Goal: Task Accomplishment & Management: Manage account settings

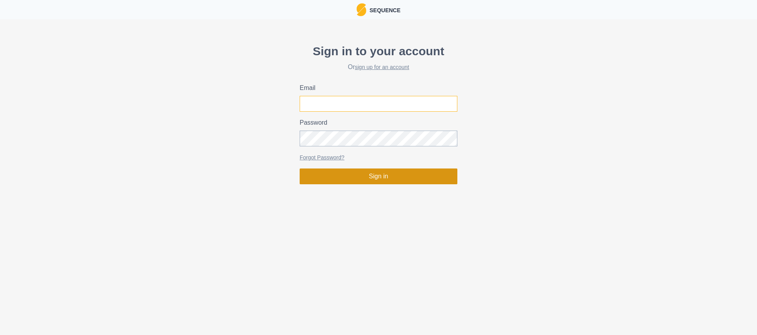
type input "[PERSON_NAME][EMAIL_ADDRESS][DOMAIN_NAME]"
click at [388, 175] on button "Sign in" at bounding box center [379, 176] width 158 height 16
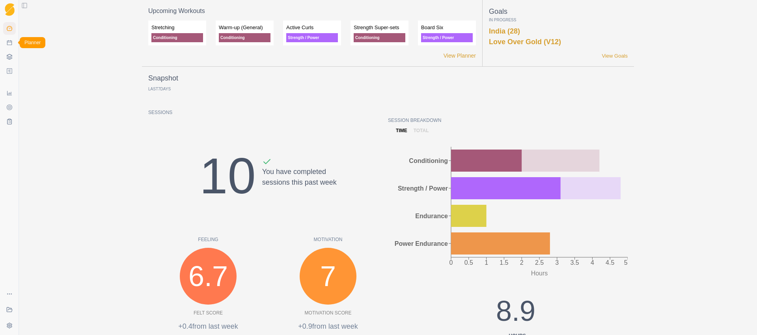
click at [8, 43] on icon at bounding box center [9, 42] width 6 height 6
select select "month"
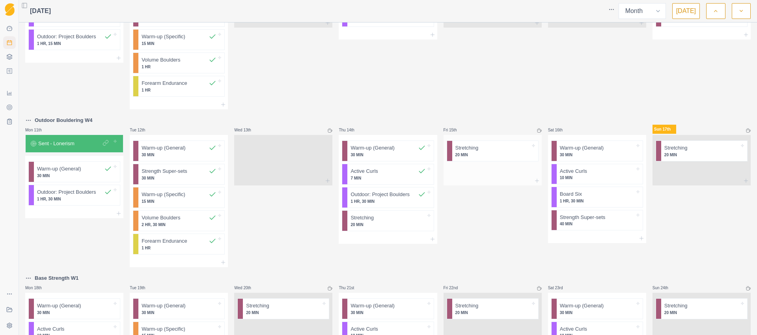
scroll to position [267, 0]
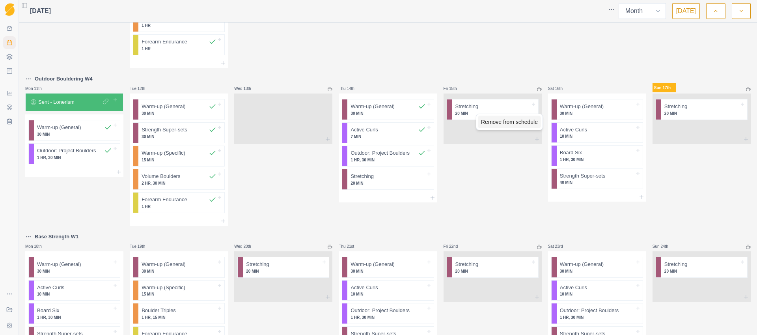
click at [493, 124] on div "Remove from schedule" at bounding box center [509, 121] width 63 height 13
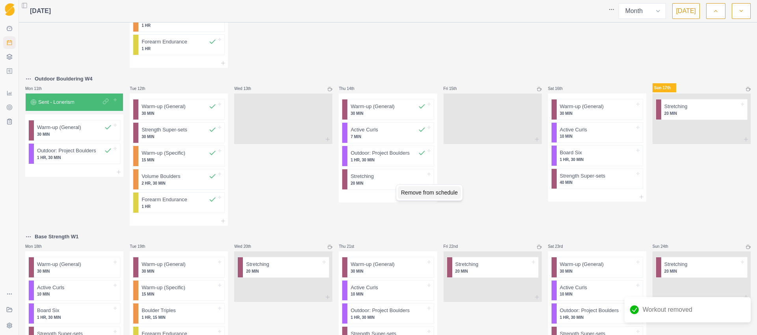
click at [405, 192] on div "Remove from schedule" at bounding box center [429, 192] width 63 height 13
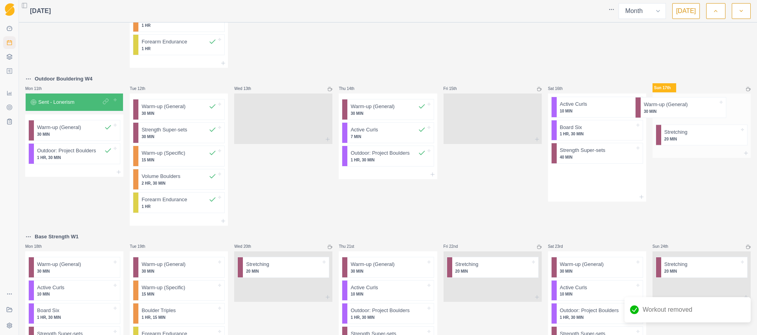
drag, startPoint x: 568, startPoint y: 112, endPoint x: 665, endPoint y: 110, distance: 96.6
click at [664, 110] on div "Outdoor Bouldering W2 Mon 28th Board Six - All 7's Warm-up (General) 30 MIN Act…" at bounding box center [387, 97] width 725 height 676
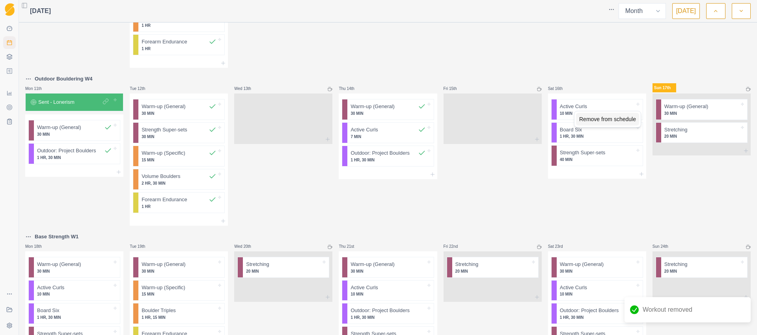
click at [581, 118] on div "Remove from schedule" at bounding box center [607, 119] width 63 height 13
click at [593, 115] on div "Remove from schedule" at bounding box center [614, 114] width 63 height 13
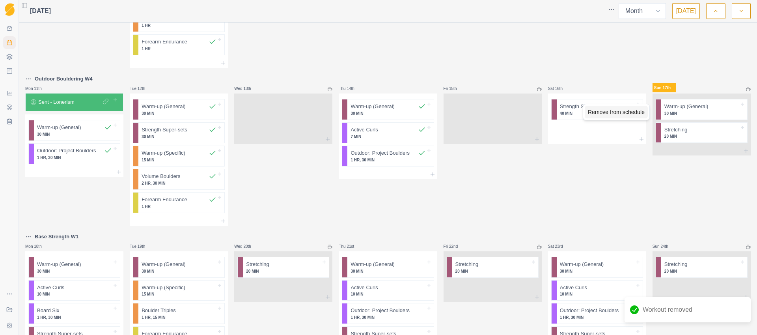
click at [594, 113] on div "Remove from schedule" at bounding box center [616, 112] width 63 height 13
click at [639, 139] on line at bounding box center [641, 139] width 4 height 0
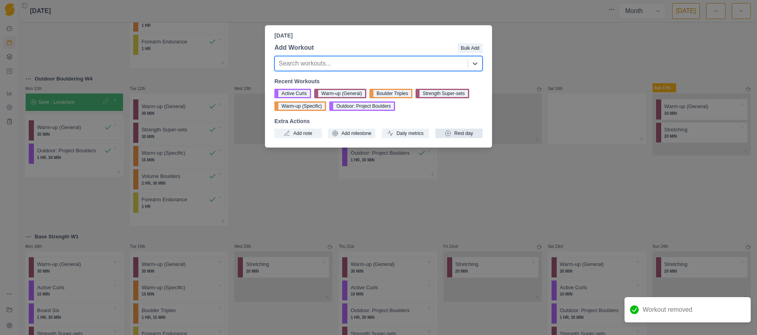
click at [464, 133] on button "Rest day" at bounding box center [458, 133] width 47 height 9
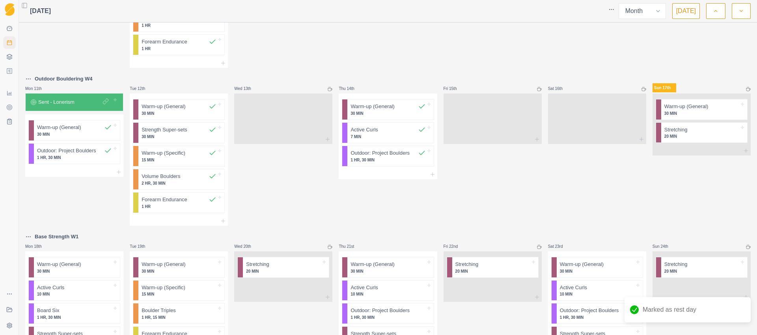
click at [746, 89] on icon at bounding box center [748, 89] width 5 height 5
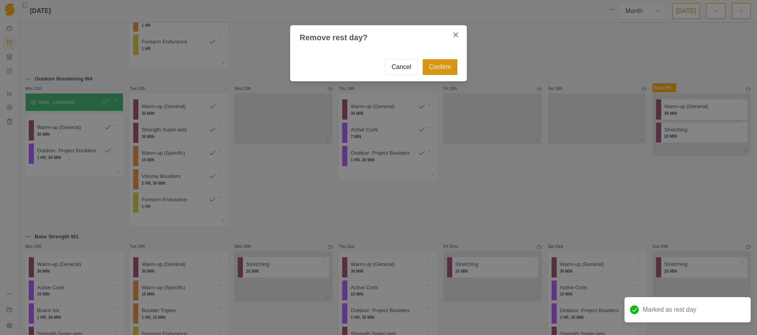
click at [449, 69] on button "Confirm" at bounding box center [440, 67] width 35 height 16
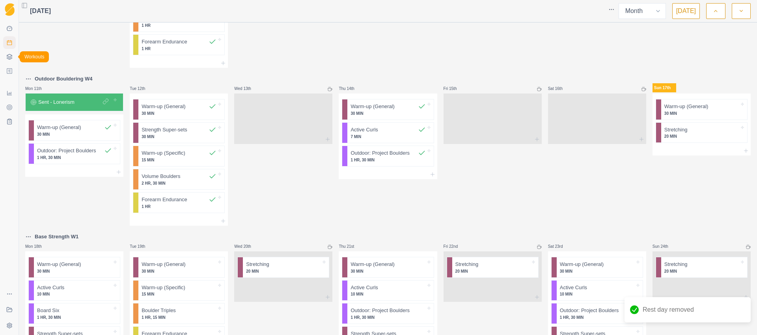
click at [7, 57] on icon at bounding box center [9, 57] width 6 height 6
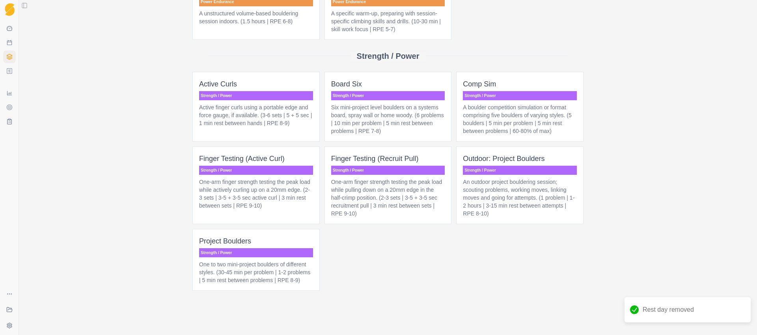
scroll to position [617, 0]
click at [284, 279] on p "One to two mini-project boulders of different styles. (30-45 min per problem | …" at bounding box center [256, 272] width 114 height 24
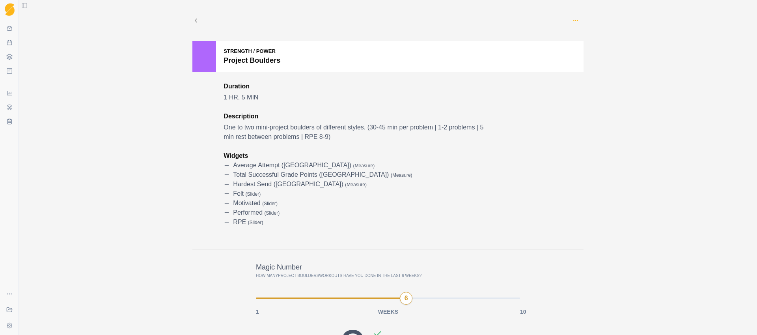
click at [574, 22] on icon "button" at bounding box center [575, 20] width 6 height 6
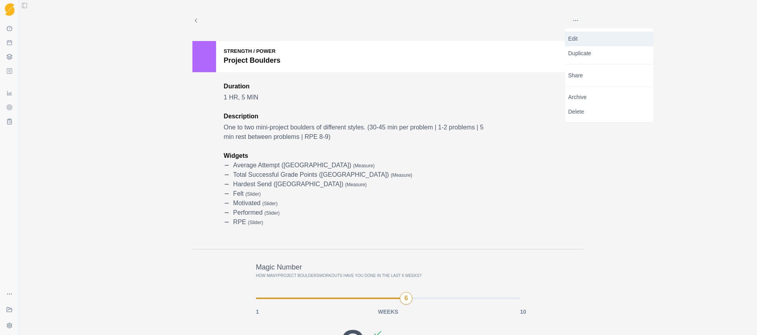
click at [577, 37] on p "Edit" at bounding box center [609, 39] width 82 height 8
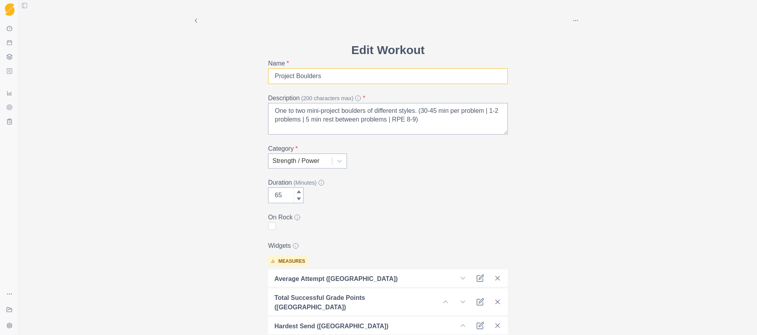
drag, startPoint x: 324, startPoint y: 75, endPoint x: 273, endPoint y: 76, distance: 50.9
click at [274, 76] on input "Project Boulders" at bounding box center [388, 76] width 240 height 16
click at [331, 76] on input "Project Boulders" at bounding box center [388, 76] width 240 height 16
click at [195, 20] on icon at bounding box center [195, 20] width 7 height 7
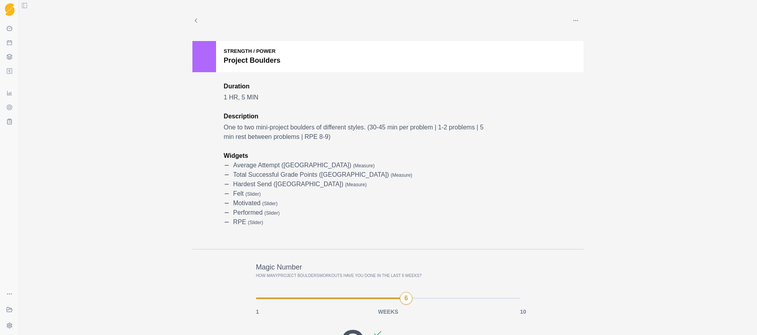
click at [192, 19] on icon at bounding box center [195, 20] width 7 height 7
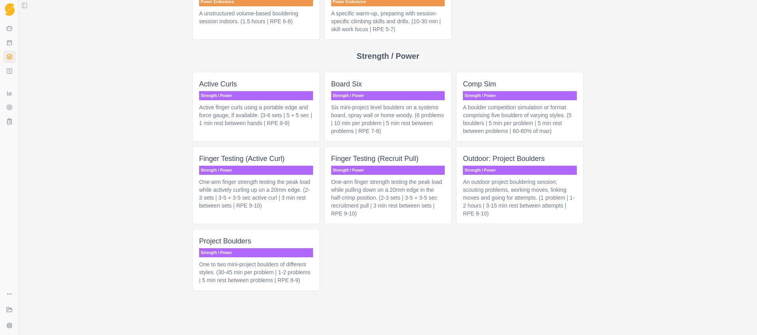
scroll to position [617, 0]
click at [272, 229] on span "Project Boulders Strength / Power One to two mini-project boulders of different…" at bounding box center [255, 260] width 127 height 62
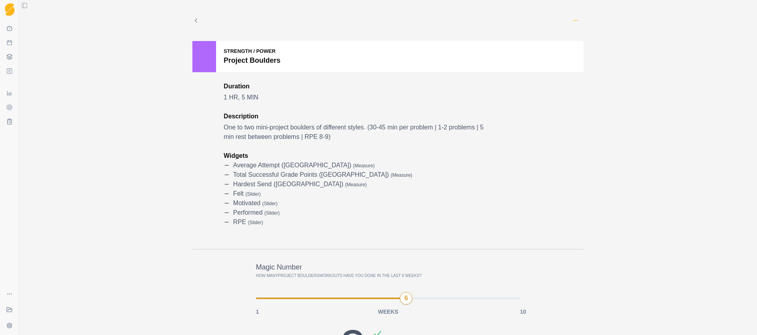
click at [572, 20] on icon "button" at bounding box center [575, 20] width 6 height 6
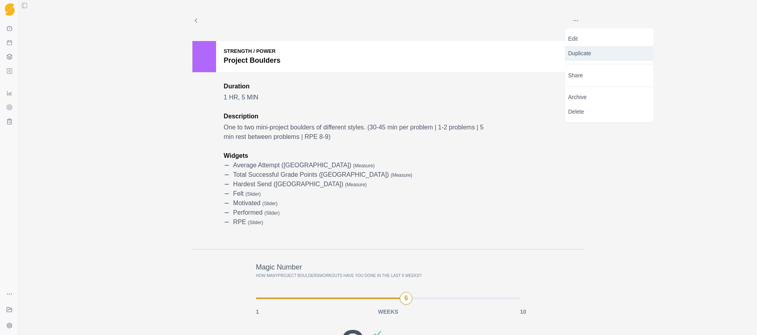
click at [580, 53] on p "Duplicate" at bounding box center [609, 53] width 88 height 15
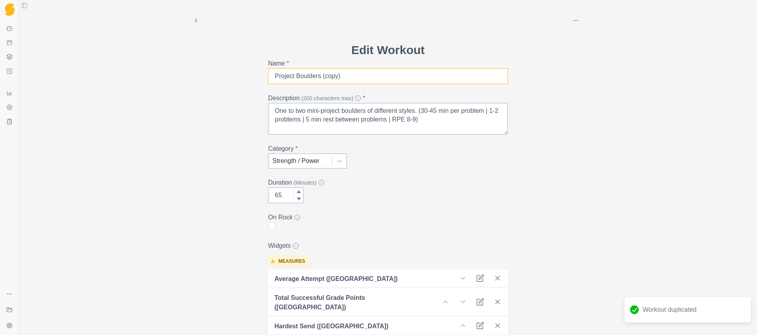
click at [356, 75] on input "Project Boulders (copy)" at bounding box center [388, 76] width 240 height 16
drag, startPoint x: 328, startPoint y: 75, endPoint x: 272, endPoint y: 75, distance: 56.0
click at [272, 75] on input "Project Boulders (copy)" at bounding box center [388, 76] width 240 height 16
click at [363, 80] on input "Project Boulders (copy)" at bounding box center [388, 76] width 240 height 16
drag, startPoint x: 347, startPoint y: 73, endPoint x: 258, endPoint y: 80, distance: 89.4
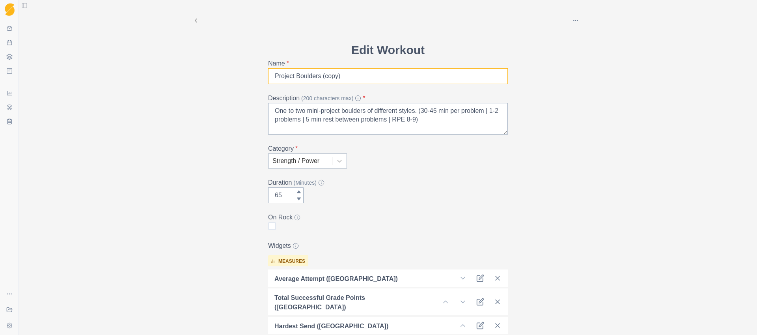
click at [262, 81] on div "Edit Workout Name * Project Boulders (copy) Description (200 characters max) * …" at bounding box center [388, 274] width 252 height 466
drag, startPoint x: 341, startPoint y: 78, endPoint x: 298, endPoint y: 75, distance: 42.7
click at [300, 76] on input "Project Boulders (copy)" at bounding box center [388, 76] width 240 height 16
click at [278, 74] on input "Project Boulders (copy)" at bounding box center [388, 76] width 240 height 16
drag, startPoint x: 272, startPoint y: 76, endPoint x: 357, endPoint y: 77, distance: 84.4
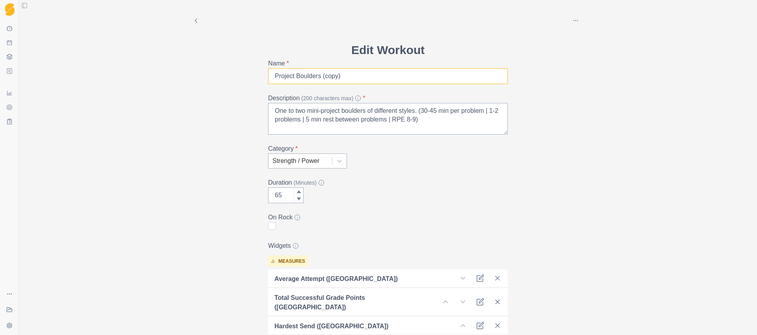
click at [357, 77] on input "Project Boulders (copy)" at bounding box center [388, 76] width 240 height 16
click at [295, 77] on input "Project. Triples" at bounding box center [388, 76] width 240 height 16
type input "Project. Triples"
click at [193, 20] on icon at bounding box center [195, 20] width 7 height 7
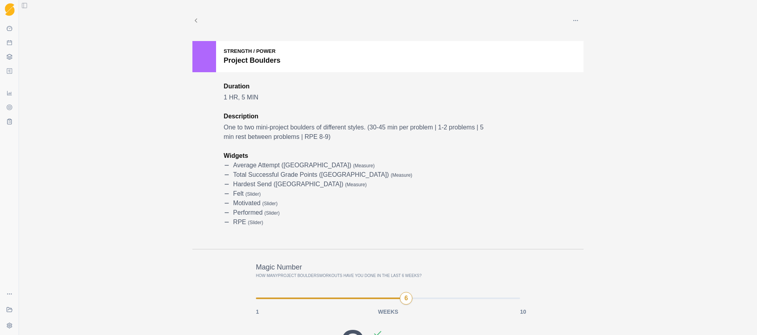
click at [194, 20] on icon at bounding box center [195, 20] width 7 height 7
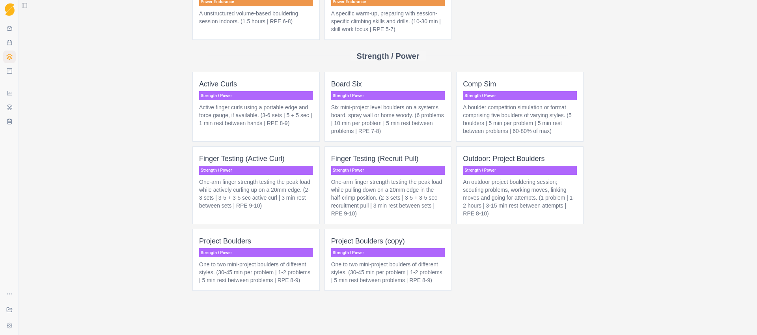
scroll to position [617, 0]
click at [365, 267] on p "One to two mini-project boulders of different styles. (30-45 min per problem | …" at bounding box center [388, 272] width 114 height 24
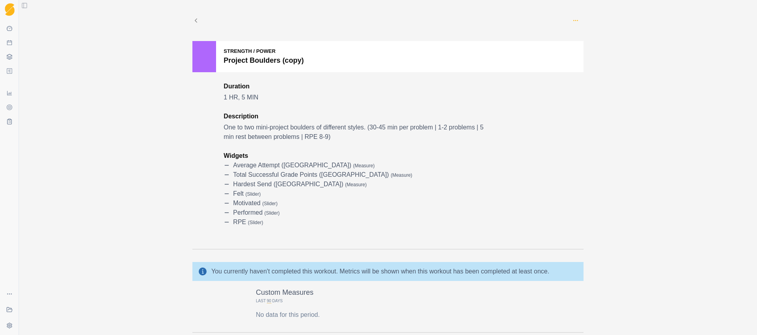
click at [572, 20] on icon "button" at bounding box center [575, 20] width 6 height 6
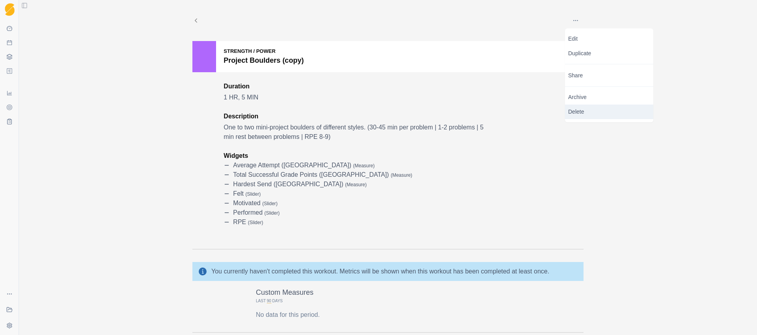
click at [576, 110] on p "Delete" at bounding box center [609, 111] width 88 height 15
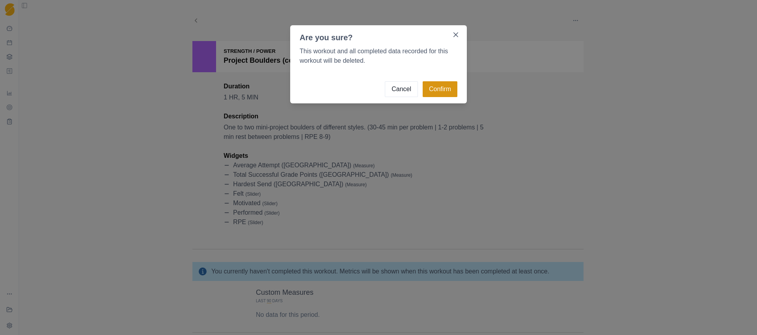
click at [440, 91] on button "Confirm" at bounding box center [440, 89] width 35 height 16
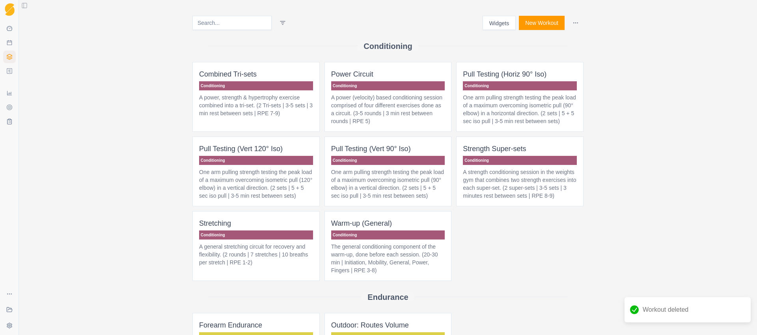
scroll to position [617, 0]
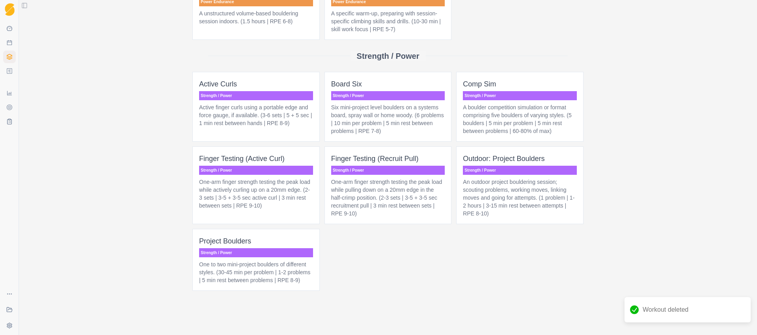
click at [280, 235] on p "Project Boulders" at bounding box center [256, 240] width 114 height 11
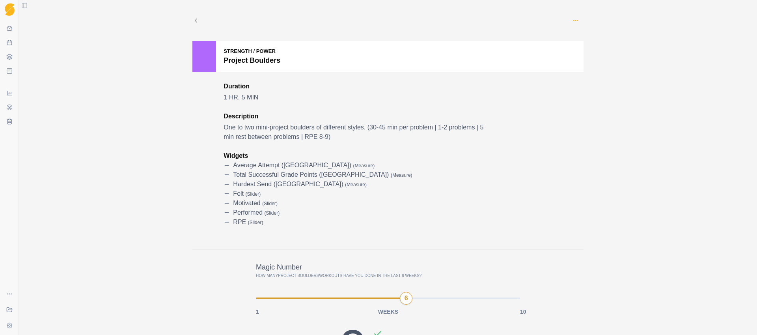
click at [574, 19] on icon "button" at bounding box center [575, 20] width 6 height 6
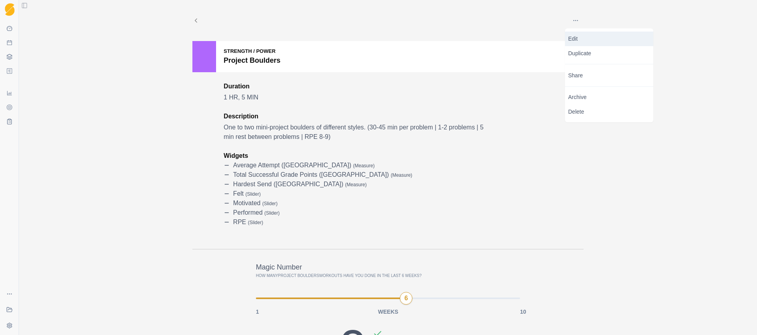
click at [582, 36] on p "Edit" at bounding box center [609, 39] width 82 height 8
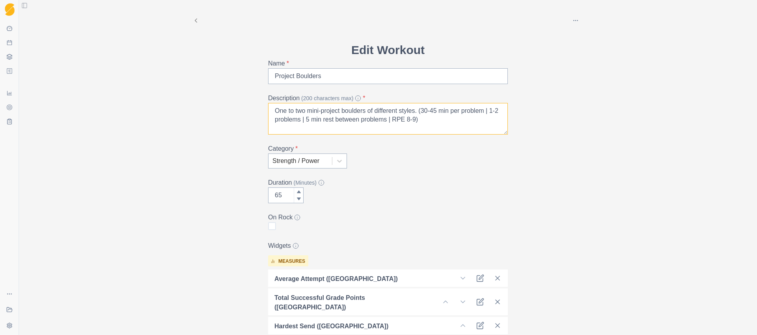
click at [303, 111] on textarea "One to two mini-project boulders of different styles. (30-45 min per problem | …" at bounding box center [388, 119] width 240 height 32
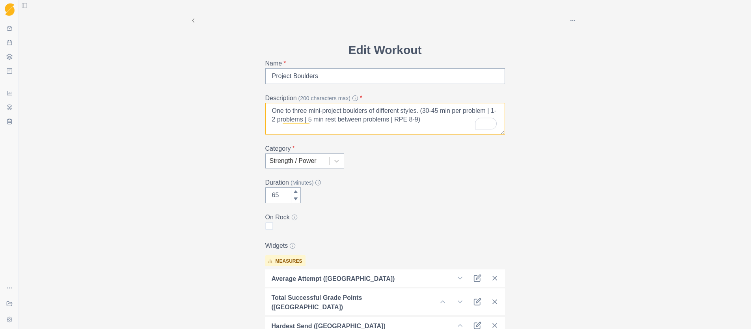
drag, startPoint x: 428, startPoint y: 111, endPoint x: 440, endPoint y: 117, distance: 12.3
click at [428, 111] on textarea "One to three mini-project boulders of different styles. (30-45 min per problem …" at bounding box center [385, 119] width 240 height 32
click at [443, 111] on textarea "One to three mini-project boulders of different styles. (20-45 min per problem …" at bounding box center [385, 119] width 240 height 32
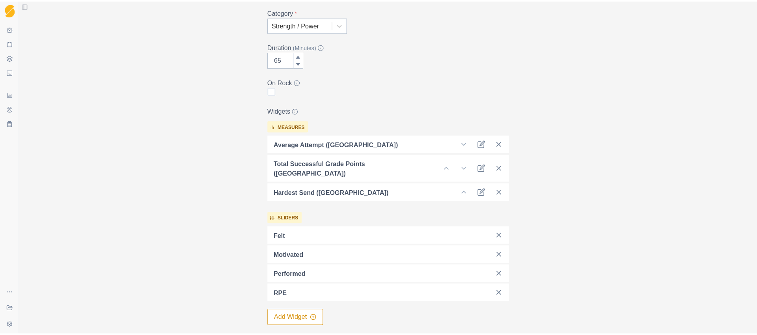
scroll to position [207, 0]
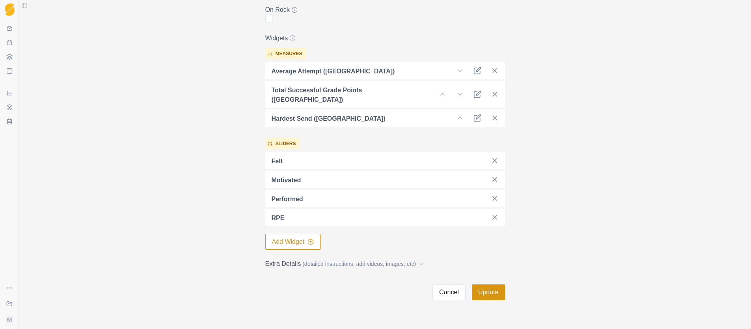
type textarea "One to three mini-project boulders of different styles. (20-45 min per problem …"
click at [484, 285] on button "Update" at bounding box center [488, 292] width 33 height 16
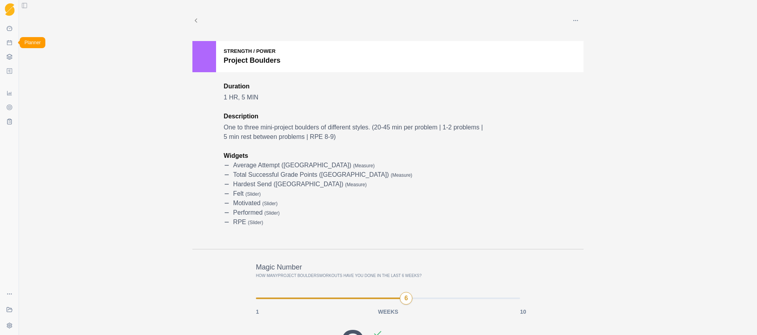
click at [9, 45] on icon at bounding box center [9, 42] width 5 height 5
select select "month"
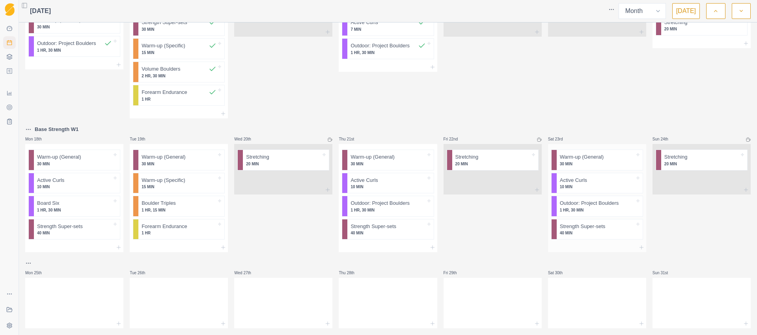
scroll to position [322, 0]
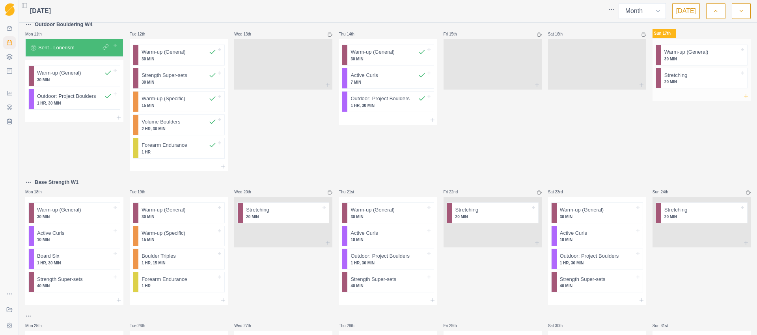
click at [743, 95] on icon at bounding box center [746, 96] width 6 height 6
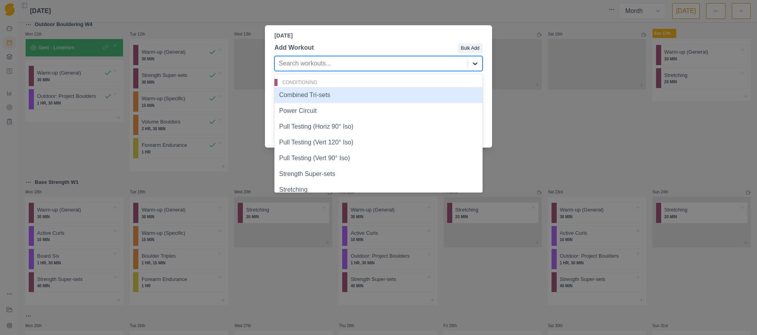
click at [472, 63] on icon at bounding box center [475, 64] width 8 height 8
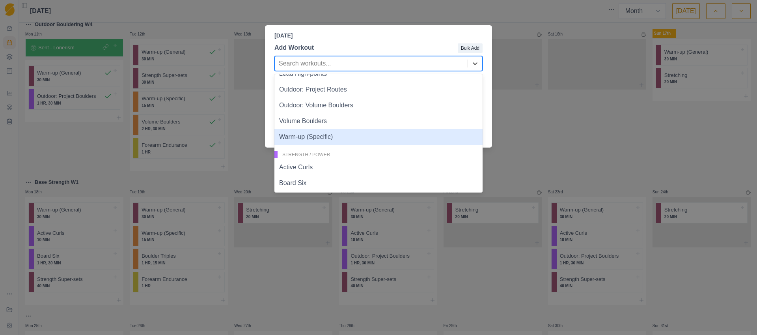
scroll to position [337, 0]
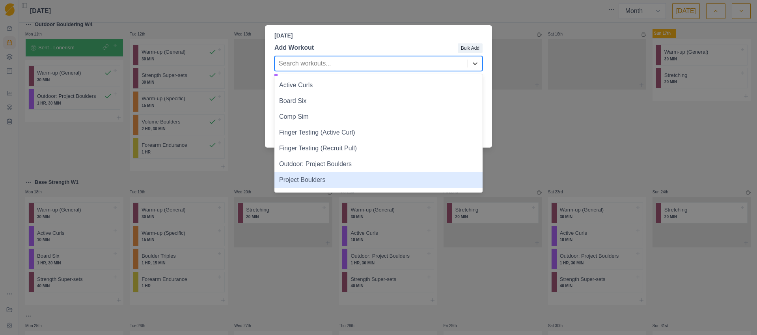
click at [316, 177] on div "Project Boulders" at bounding box center [378, 180] width 208 height 16
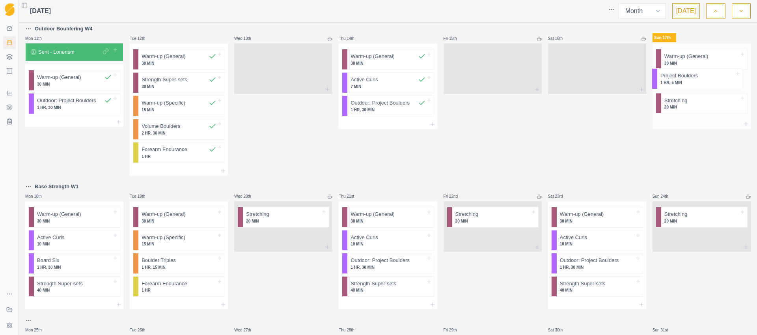
drag, startPoint x: 689, startPoint y: 103, endPoint x: 692, endPoint y: 77, distance: 26.2
click at [692, 77] on div "Warm-up (General) 30 MIN Stretching 20 MIN Project Boulders 1 HR, 5 MIN" at bounding box center [701, 81] width 98 height 76
click at [9, 57] on icon at bounding box center [9, 57] width 6 height 6
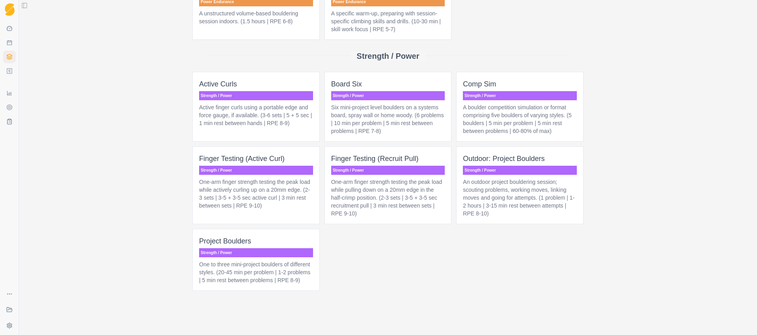
scroll to position [617, 0]
click at [289, 265] on p "One to three mini-project boulders of different styles. (20-45 min per problem …" at bounding box center [256, 272] width 114 height 24
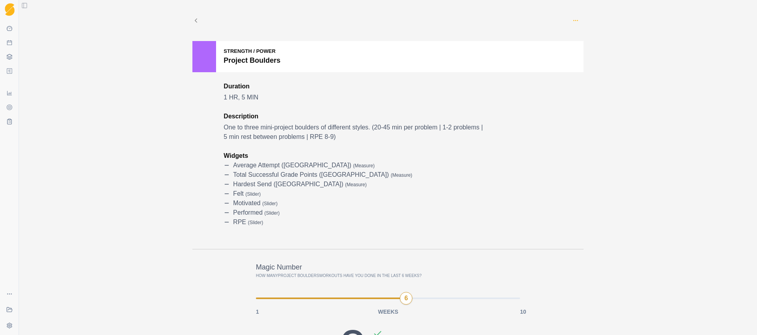
click at [574, 21] on icon "button" at bounding box center [575, 20] width 6 height 6
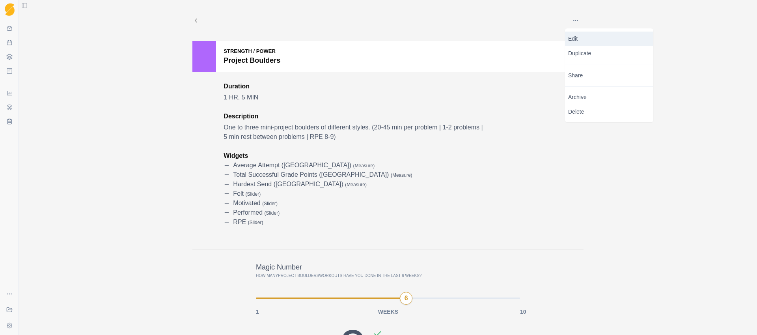
click at [585, 38] on p "Edit" at bounding box center [609, 39] width 82 height 8
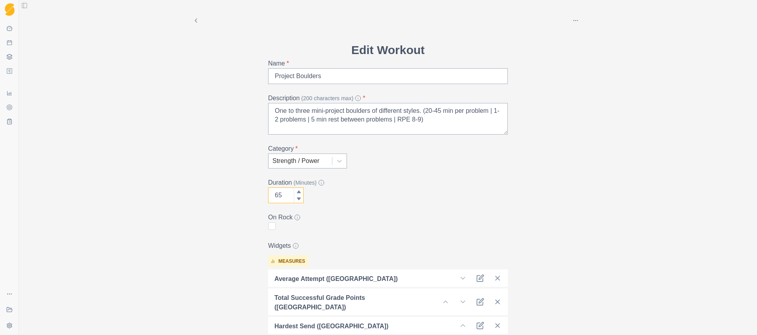
drag, startPoint x: 283, startPoint y: 195, endPoint x: 276, endPoint y: 197, distance: 7.7
click at [276, 197] on input "65" at bounding box center [285, 195] width 35 height 16
click at [282, 194] on input "65" at bounding box center [285, 195] width 35 height 16
type input "6"
type input "70"
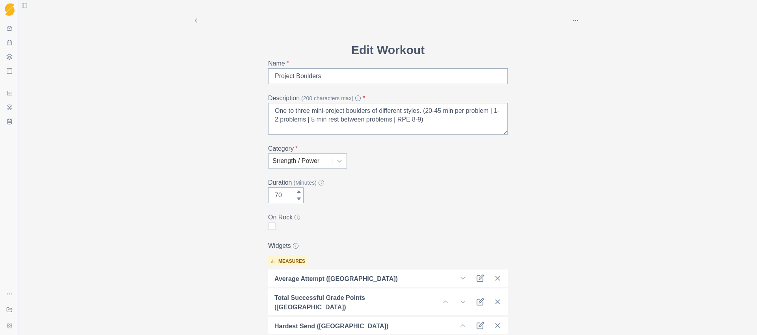
click at [645, 233] on div "Archive Delete Edit Workout Name * Project Boulders Description (200 characters…" at bounding box center [388, 167] width 738 height 335
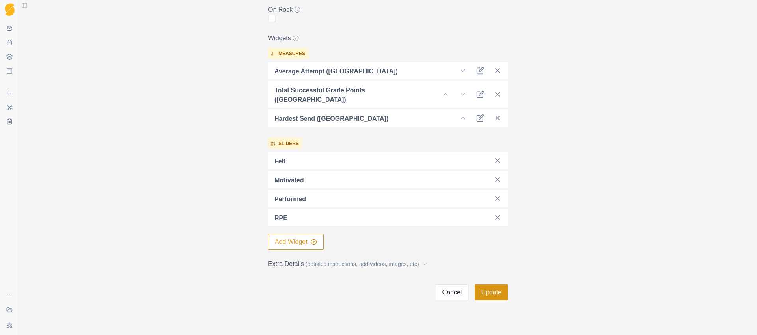
click at [491, 285] on button "Update" at bounding box center [491, 292] width 33 height 16
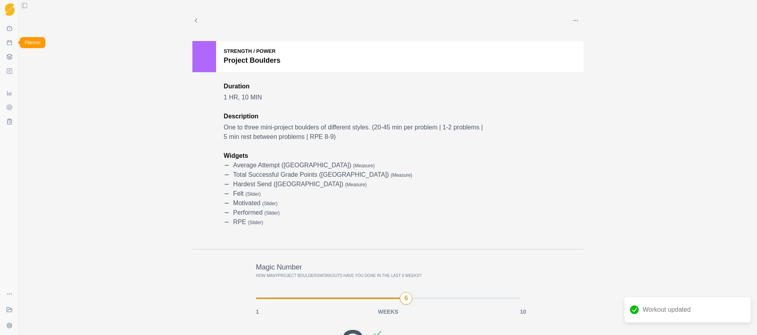
click at [11, 43] on icon at bounding box center [9, 42] width 6 height 6
select select "month"
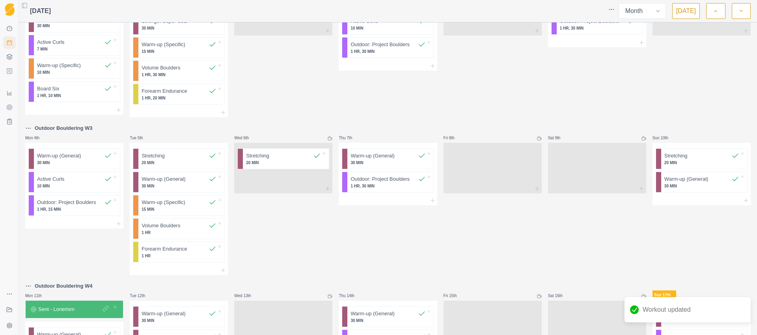
scroll to position [252, 0]
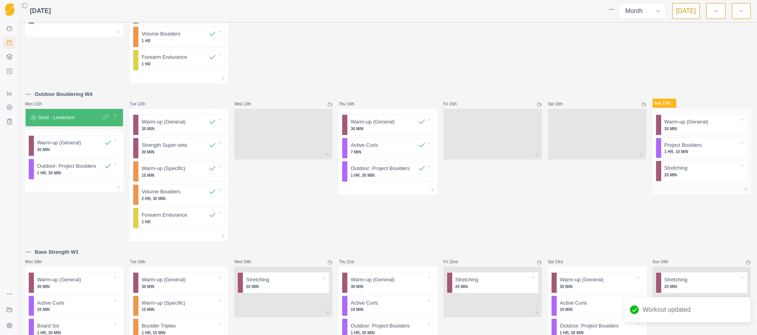
click at [705, 133] on div "Warm-up (General) 30 MIN" at bounding box center [704, 125] width 86 height 20
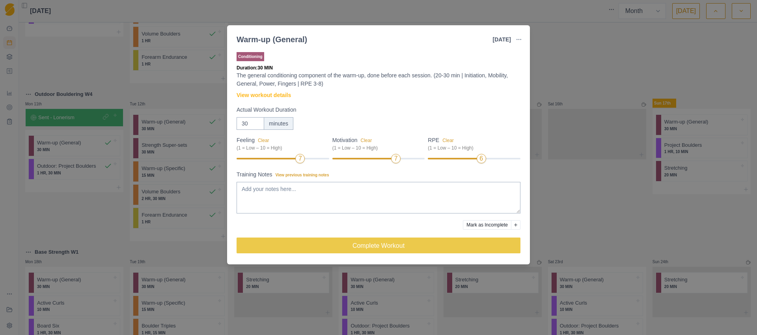
click at [477, 159] on div "6" at bounding box center [481, 158] width 9 height 9
click at [474, 158] on div at bounding box center [453, 159] width 51 height 2
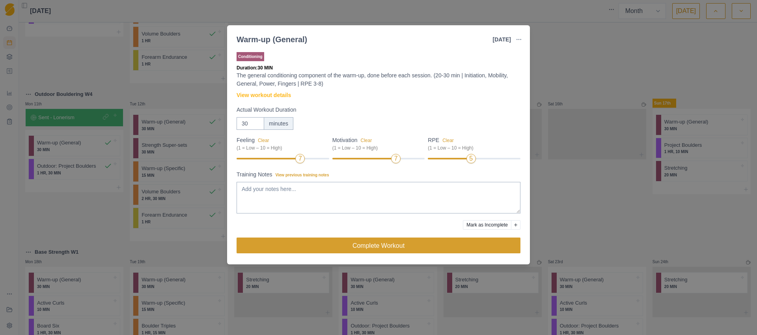
click at [380, 242] on button "Complete Workout" at bounding box center [379, 245] width 284 height 16
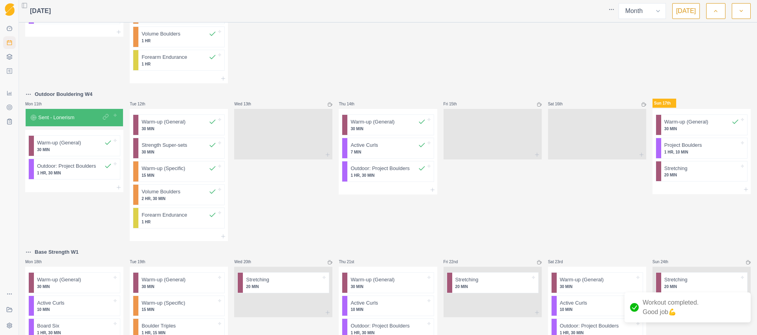
click at [743, 190] on icon at bounding box center [746, 189] width 6 height 6
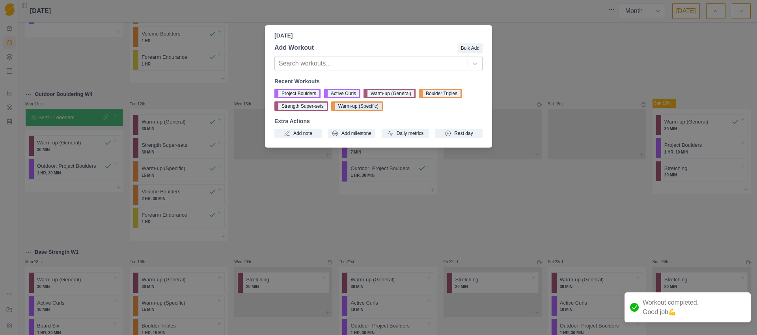
click at [373, 108] on button "Warm-up (Specific)" at bounding box center [357, 105] width 52 height 9
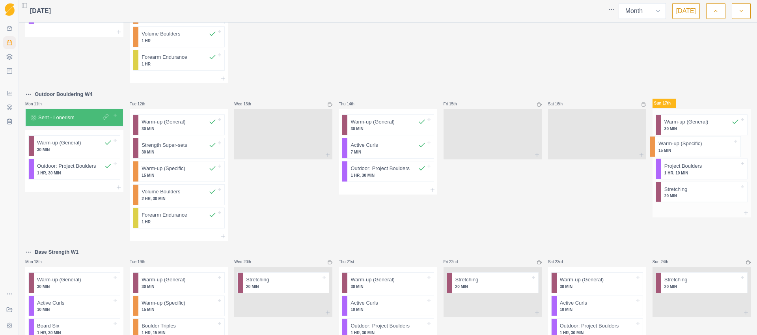
drag, startPoint x: 699, startPoint y: 180, endPoint x: 695, endPoint y: 143, distance: 36.5
click at [695, 143] on div "Warm-up (General) 30 MIN Project Boulders 1 HR, 10 MIN Stretching 20 MIN Warm-u…" at bounding box center [701, 158] width 98 height 99
click at [697, 144] on p "Warm-up (Specific)" at bounding box center [686, 145] width 44 height 8
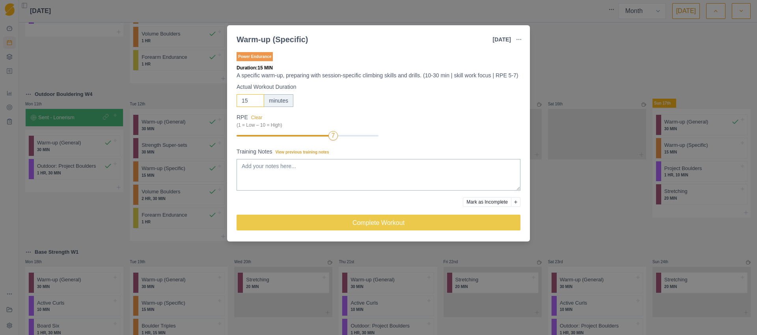
drag, startPoint x: 251, startPoint y: 110, endPoint x: 236, endPoint y: 108, distance: 15.1
click at [237, 107] on input "15" at bounding box center [251, 100] width 28 height 13
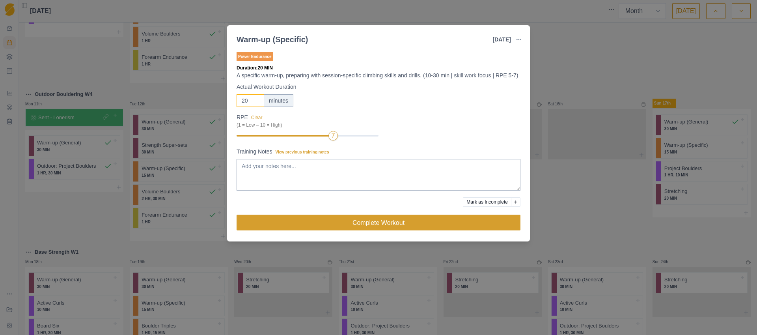
type input "20"
click at [390, 230] on button "Complete Workout" at bounding box center [379, 222] width 284 height 16
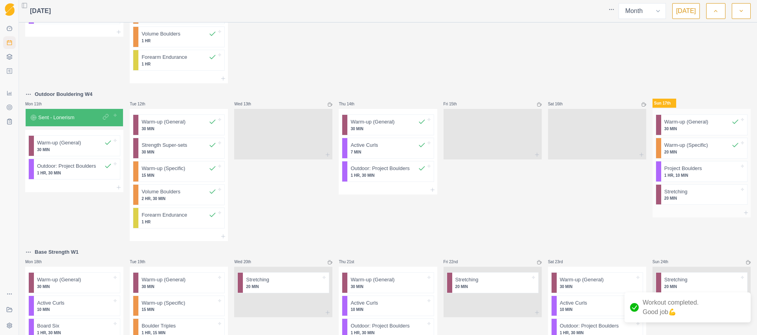
click at [699, 176] on p "1 HR, 10 MIN" at bounding box center [701, 175] width 75 height 6
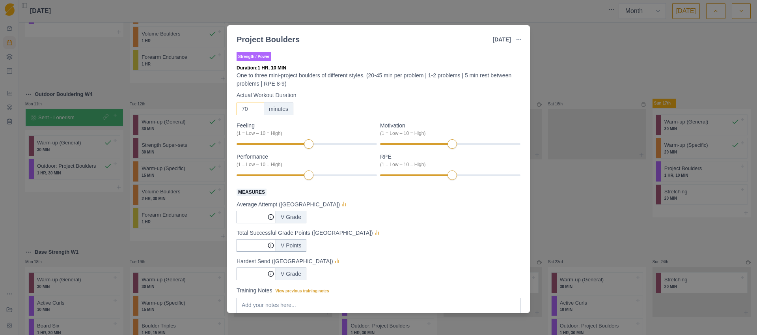
click at [249, 110] on input "70" at bounding box center [251, 108] width 28 height 13
click at [256, 106] on input "71" at bounding box center [251, 108] width 28 height 13
click at [256, 106] on input "72" at bounding box center [251, 108] width 28 height 13
click at [256, 107] on input "73" at bounding box center [251, 108] width 28 height 13
click at [256, 107] on input "74" at bounding box center [251, 108] width 28 height 13
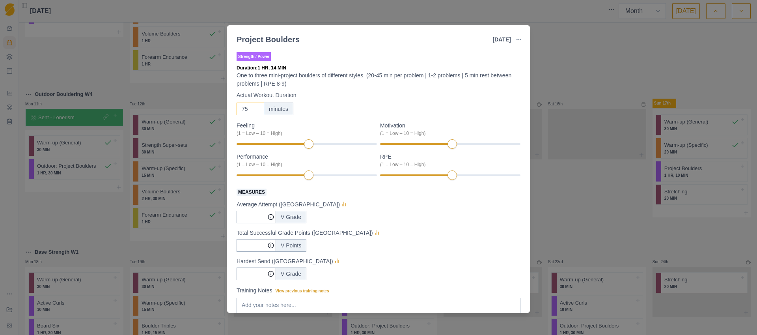
type input "75"
click at [256, 107] on input "75" at bounding box center [251, 108] width 28 height 13
click at [352, 103] on div "75 minutes" at bounding box center [379, 108] width 284 height 13
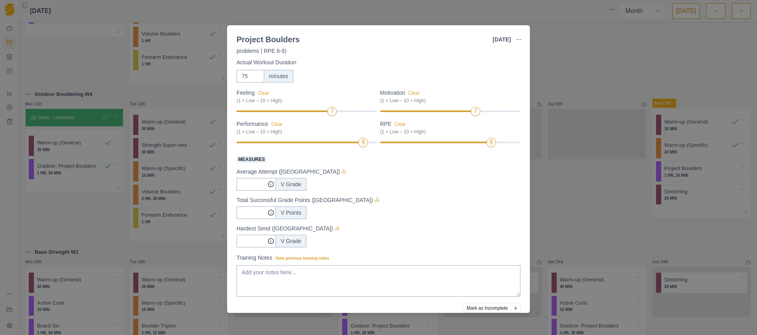
scroll to position [36, 0]
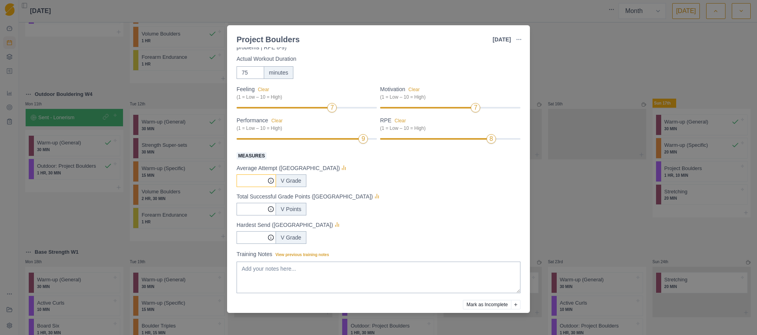
click at [255, 180] on input "Measures" at bounding box center [256, 180] width 39 height 13
type input "8"
click at [408, 235] on div "V Grade" at bounding box center [379, 237] width 284 height 13
click at [257, 187] on input "Measures" at bounding box center [256, 180] width 39 height 13
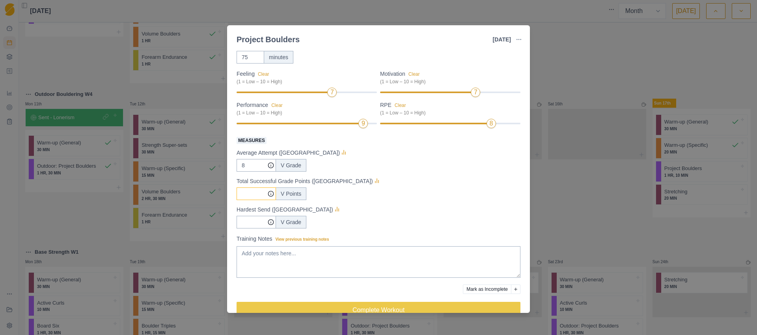
scroll to position [55, 0]
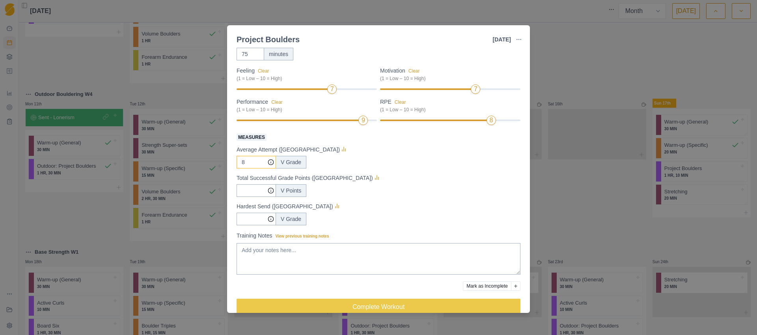
click at [252, 166] on input "8" at bounding box center [256, 162] width 39 height 13
type input "7.6"
click at [257, 168] on input "Measures" at bounding box center [256, 162] width 39 height 13
click at [251, 168] on input "Measures" at bounding box center [256, 162] width 39 height 13
type input "23"
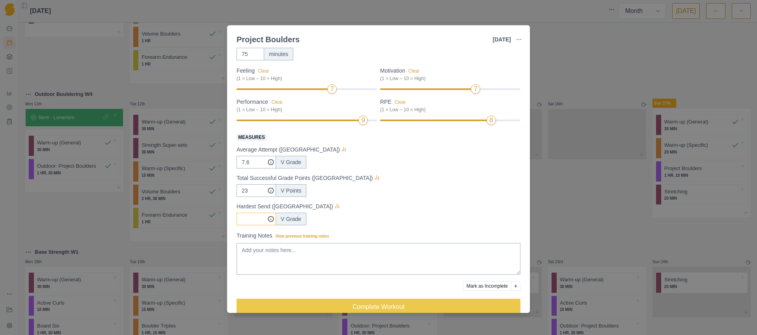
click at [252, 168] on input "Measures" at bounding box center [256, 162] width 39 height 13
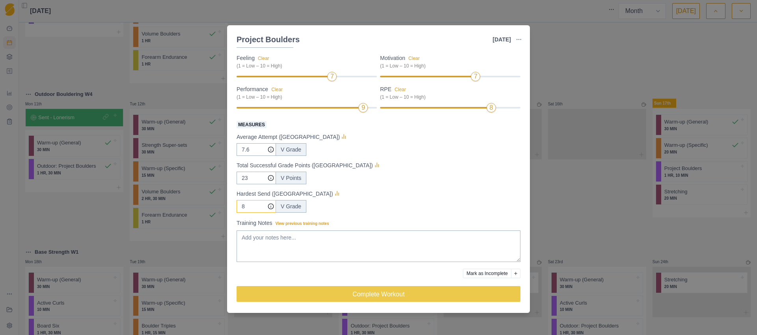
scroll to position [68, 0]
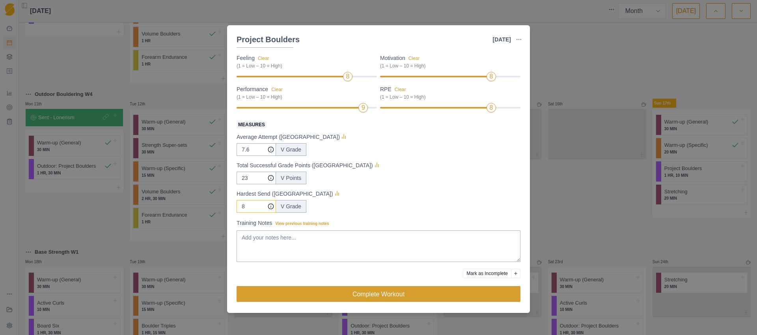
type input "8"
click at [371, 291] on button "Complete Workout" at bounding box center [379, 294] width 284 height 16
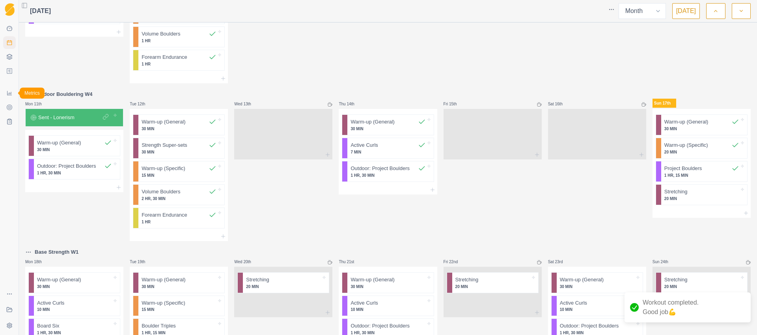
click at [9, 96] on icon at bounding box center [9, 93] width 6 height 6
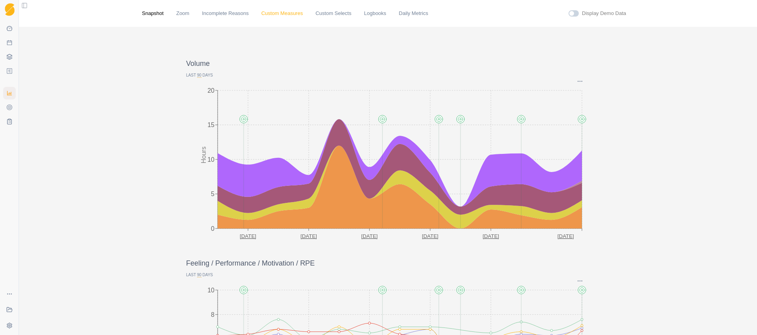
click at [292, 15] on link "Custom Measures" at bounding box center [281, 13] width 41 height 8
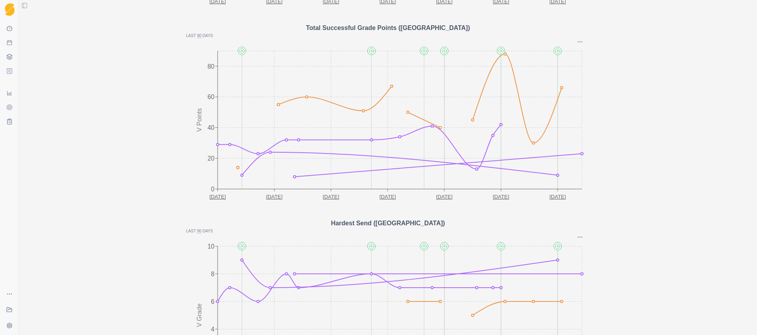
scroll to position [805, 0]
